Goal: Task Accomplishment & Management: Complete application form

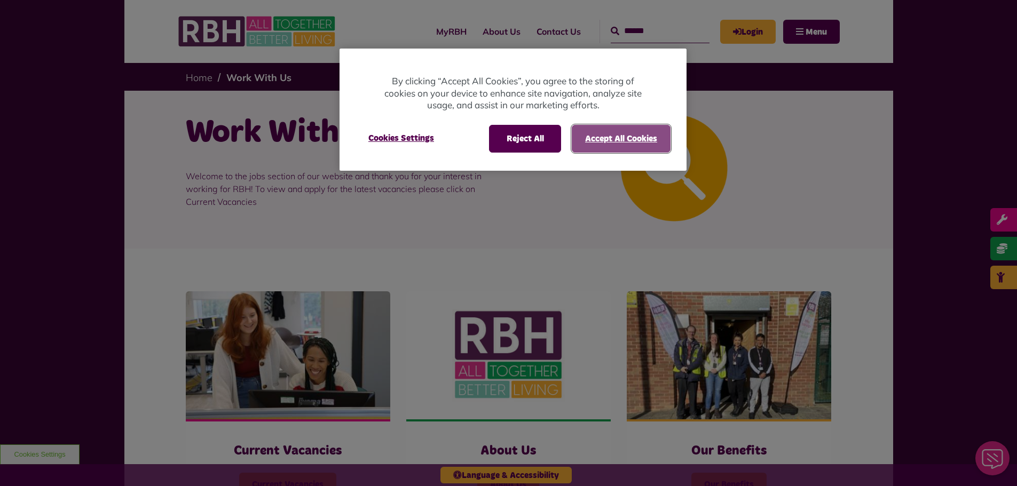
click at [609, 139] on button "Accept All Cookies" at bounding box center [621, 139] width 99 height 28
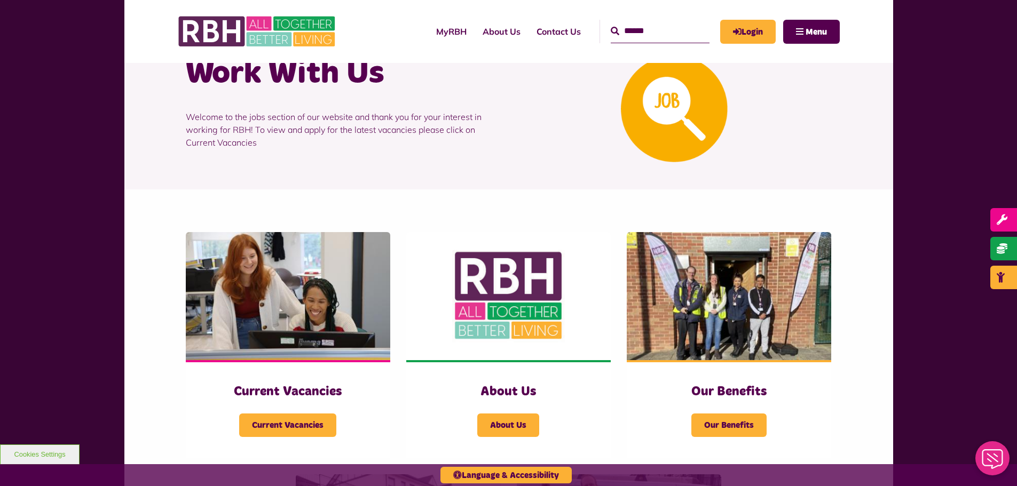
scroll to position [35, 0]
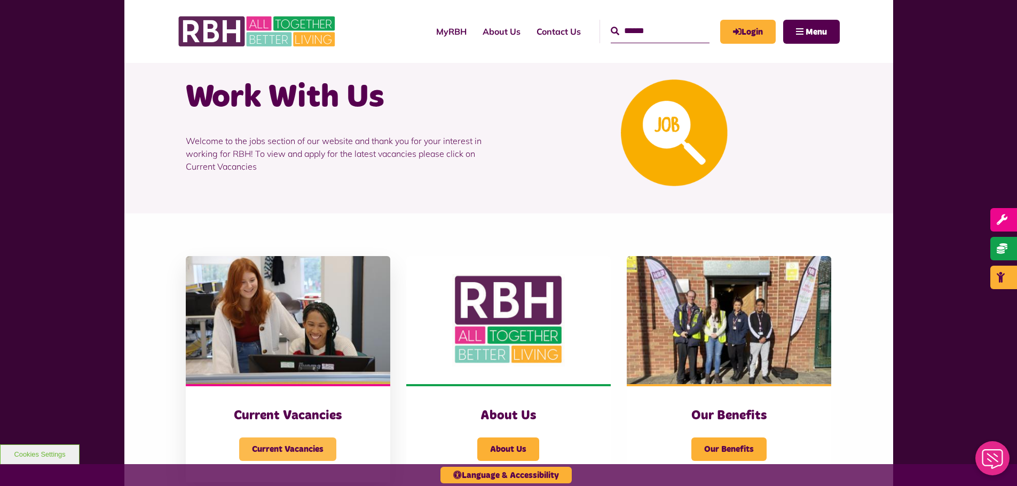
click at [287, 440] on span "Current Vacancies" at bounding box center [287, 449] width 97 height 23
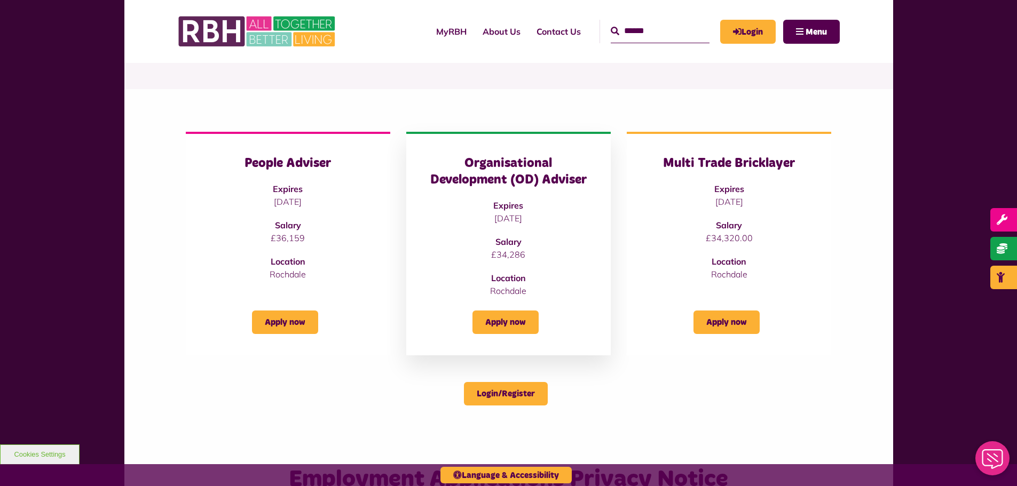
scroll to position [107, 0]
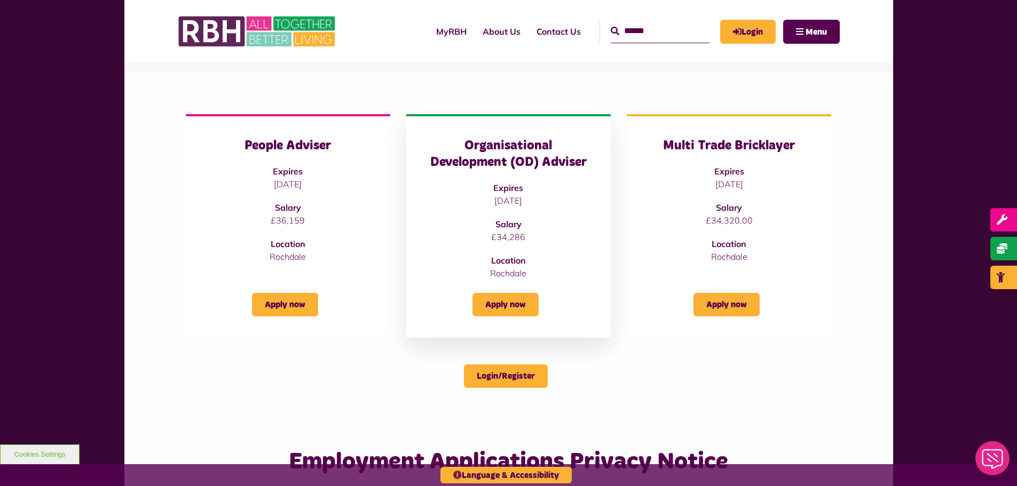
click at [526, 162] on h3 "Organisational Development (OD) Adviser" at bounding box center [509, 154] width 162 height 33
click at [510, 196] on p "[DATE]" at bounding box center [509, 200] width 162 height 13
click at [510, 306] on link "Apply now" at bounding box center [505, 304] width 66 height 23
click at [265, 153] on h3 "People Adviser" at bounding box center [288, 146] width 162 height 17
click at [293, 302] on link "Apply now" at bounding box center [285, 304] width 66 height 23
